Goal: Task Accomplishment & Management: Use online tool/utility

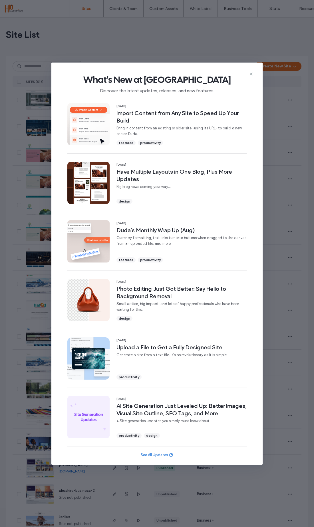
click at [256, 70] on div "What's New at [GEOGRAPHIC_DATA] Discover the latest updates, releases, and new …" at bounding box center [156, 82] width 211 height 38
click at [255, 69] on div "What's New at [GEOGRAPHIC_DATA] Discover the latest updates, releases, and new …" at bounding box center [156, 82] width 211 height 38
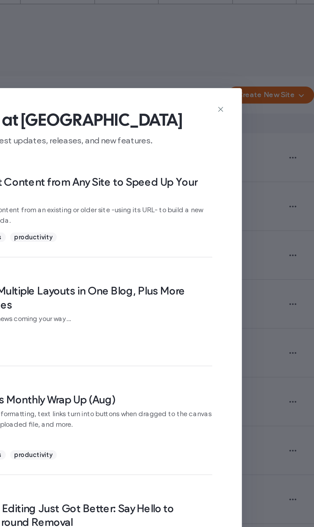
click at [249, 72] on icon at bounding box center [251, 74] width 5 height 5
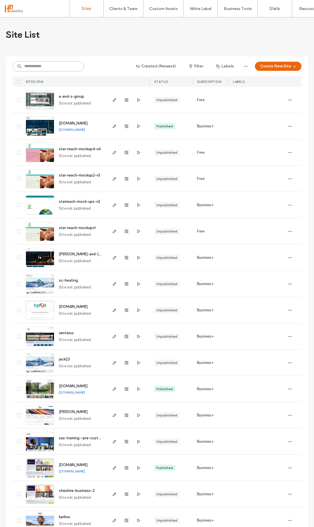
click at [58, 65] on input at bounding box center [48, 66] width 71 height 10
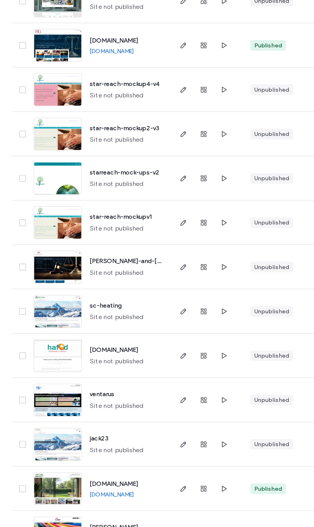
click at [39, 117] on img at bounding box center [40, 136] width 28 height 39
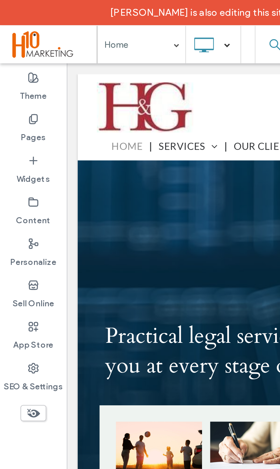
click at [20, 139] on label "App Store" at bounding box center [14, 143] width 17 height 8
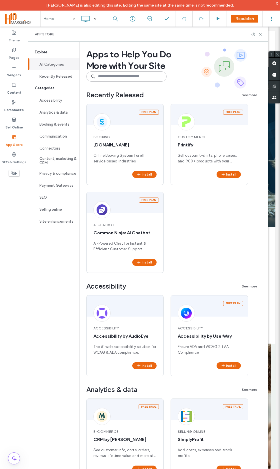
click at [144, 91] on span "Recently Released" at bounding box center [114, 95] width 57 height 9
click at [147, 77] on input at bounding box center [126, 76] width 80 height 10
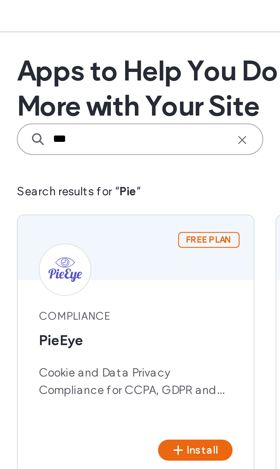
type input "***"
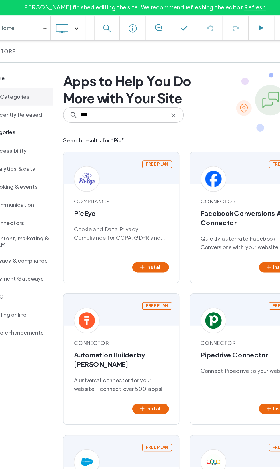
click at [132, 176] on button "Install" at bounding box center [144, 178] width 24 height 7
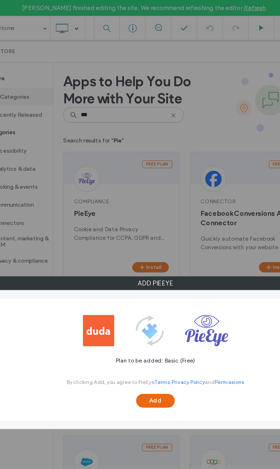
click at [135, 265] on button "Add" at bounding box center [148, 266] width 26 height 9
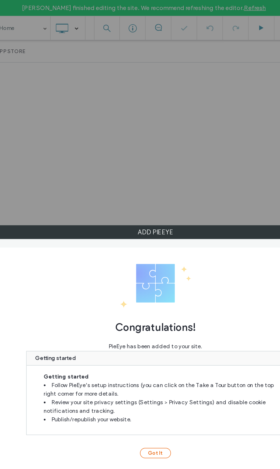
click at [113, 292] on div "Congratulations! PieEye has been added to your site. Getting started Getting st…" at bounding box center [147, 239] width 283 height 149
click at [137, 304] on button "Got It" at bounding box center [147, 301] width 21 height 7
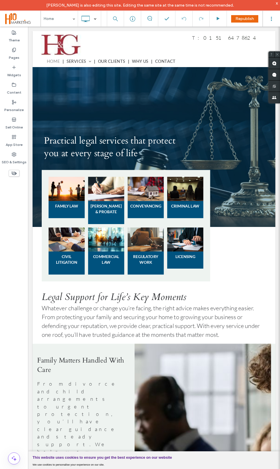
click at [16, 143] on label "App Store" at bounding box center [14, 143] width 17 height 8
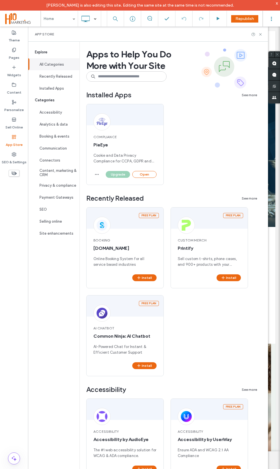
click at [151, 176] on button "Open" at bounding box center [144, 174] width 24 height 7
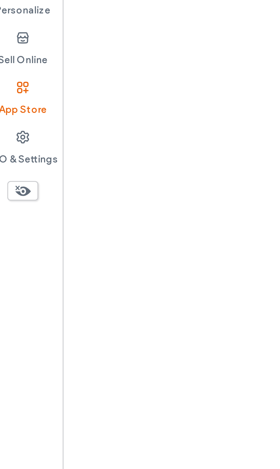
click at [84, 181] on html "Rosie Hawkins finished editing the site. We recommend refreshing the editor. Re…" at bounding box center [140, 234] width 280 height 469
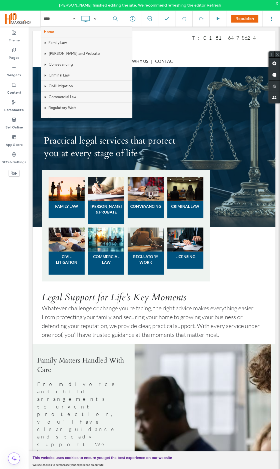
click at [15, 51] on use at bounding box center [13, 50] width 3 height 4
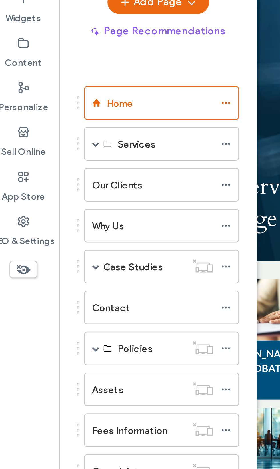
click at [41, 118] on span at bounding box center [42, 124] width 3 height 13
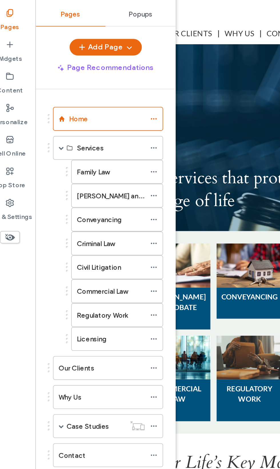
click at [62, 135] on div "Family Law" at bounding box center [69, 138] width 37 height 6
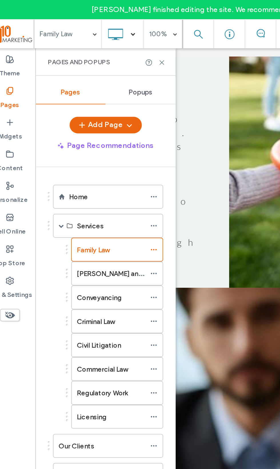
scroll to position [424, 0]
